Goal: Task Accomplishment & Management: Complete application form

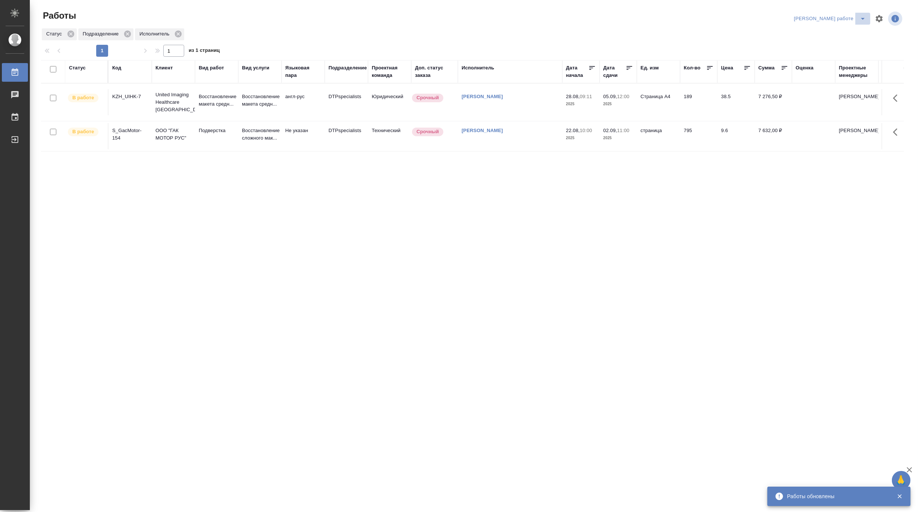
click at [863, 13] on button "split button" at bounding box center [863, 19] width 15 height 12
click at [852, 43] on li "Матвеева_назначено" at bounding box center [837, 46] width 68 height 12
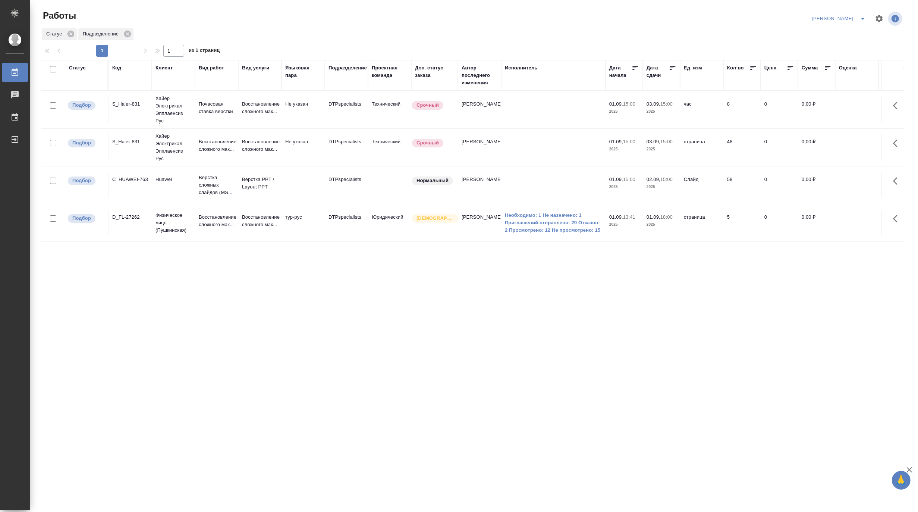
click at [241, 186] on td "Верстка PPT / Layout PPT" at bounding box center [259, 185] width 43 height 26
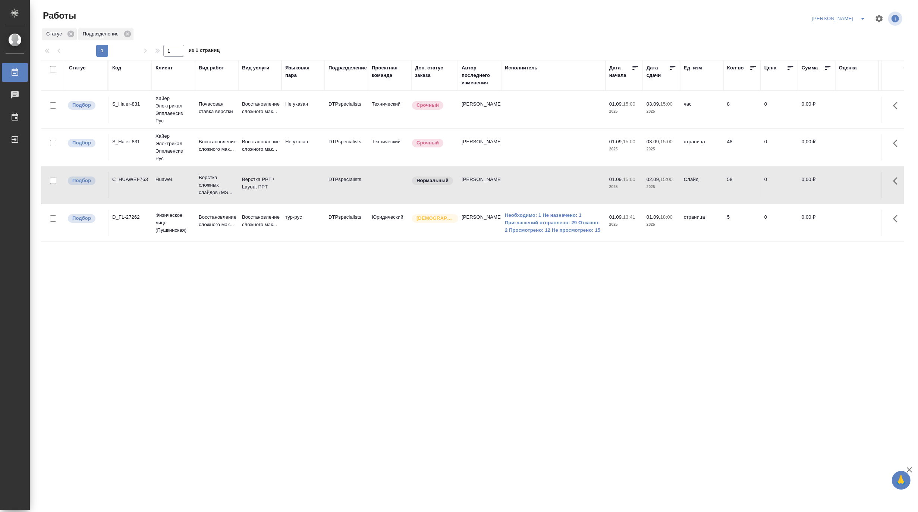
click at [241, 186] on td "Верстка PPT / Layout PPT" at bounding box center [259, 185] width 43 height 26
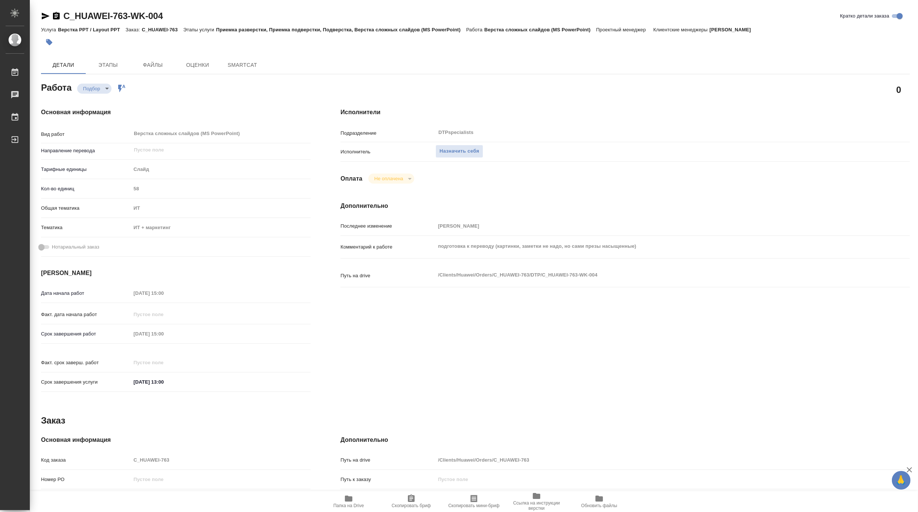
type textarea "x"
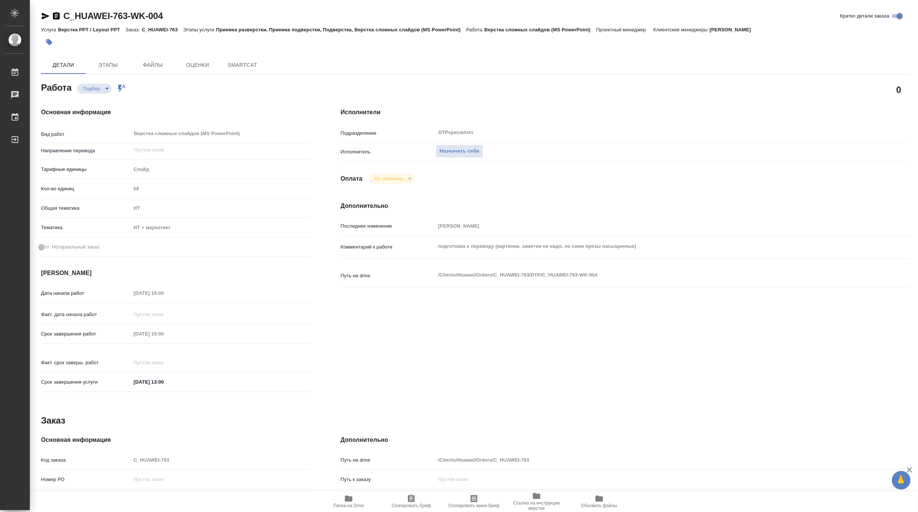
type textarea "x"
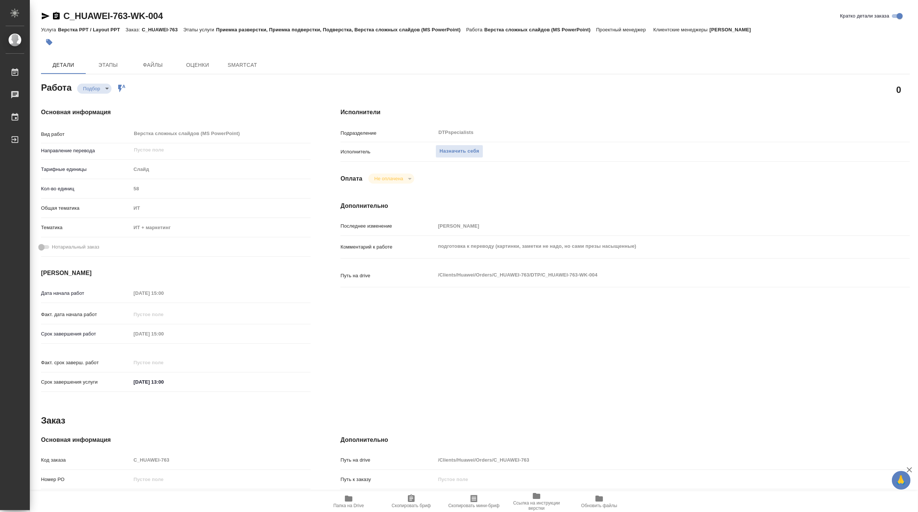
type textarea "x"
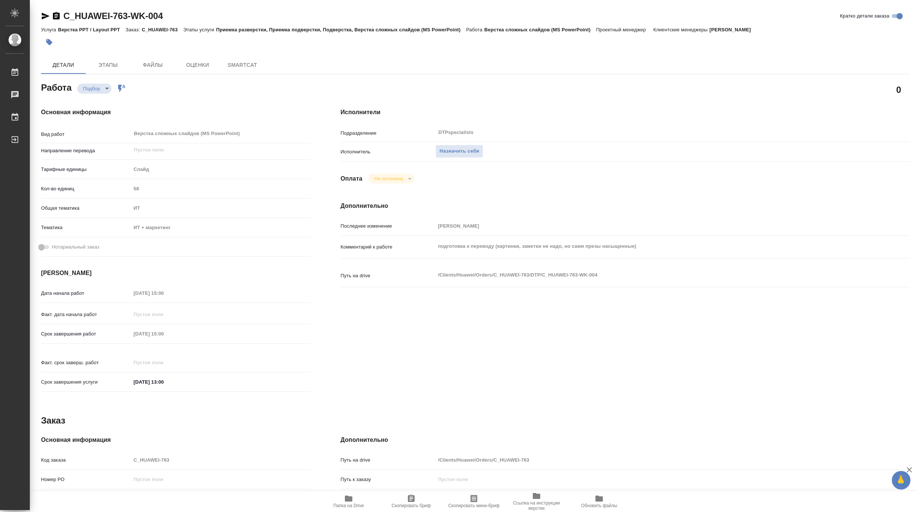
type textarea "x"
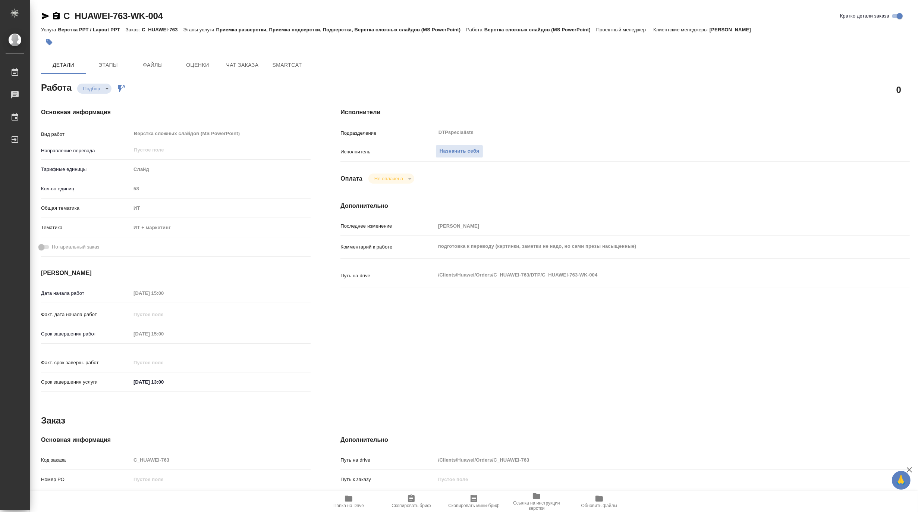
type textarea "x"
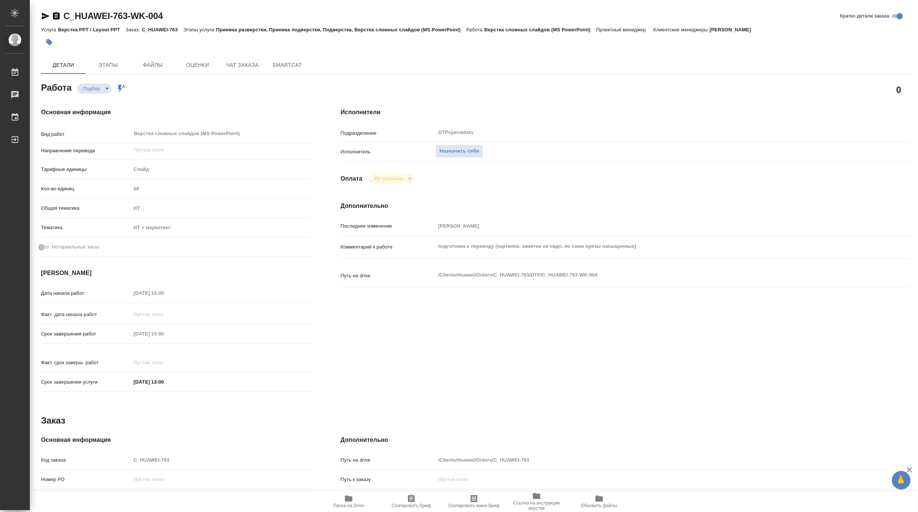
type textarea "x"
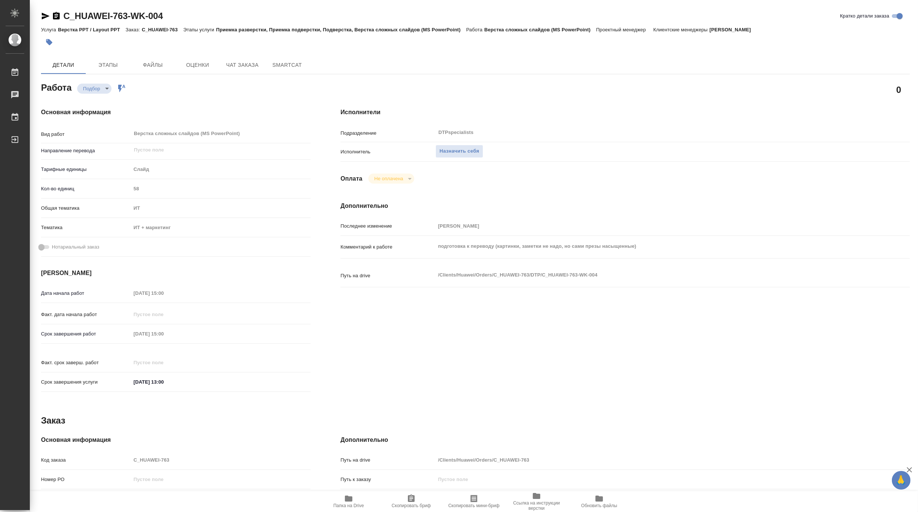
click at [352, 502] on icon "button" at bounding box center [348, 498] width 9 height 9
